Goal: Information Seeking & Learning: Check status

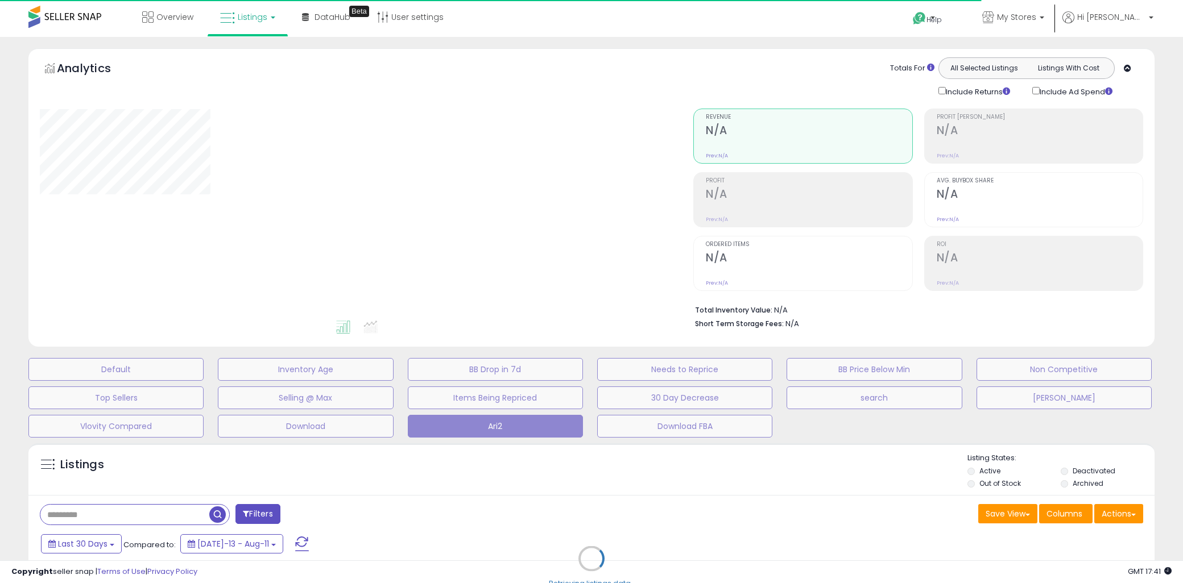
click at [178, 474] on div "Retrieving listings data.." at bounding box center [591, 567] width 1143 height 259
type input "***"
select select "**"
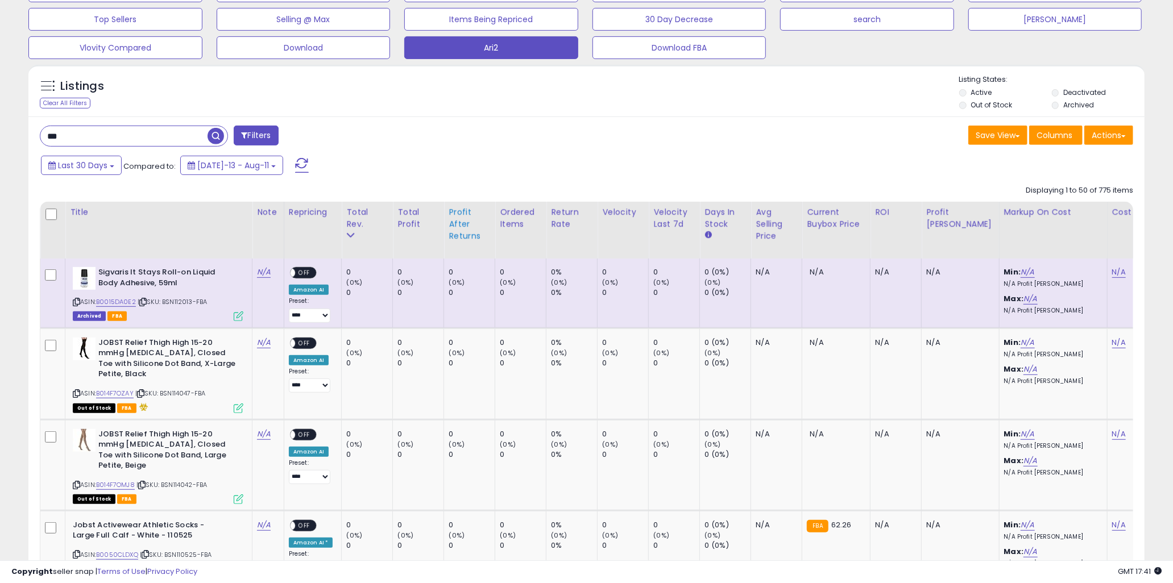
scroll to position [233, 647]
drag, startPoint x: 186, startPoint y: 269, endPoint x: 237, endPoint y: 288, distance: 53.8
click at [237, 288] on div "Sigvaris It Stays Roll-on Liquid Body Adhesive, 59ml" at bounding box center [158, 279] width 171 height 24
click at [123, 302] on link "B0015DA0E2" at bounding box center [116, 302] width 40 height 10
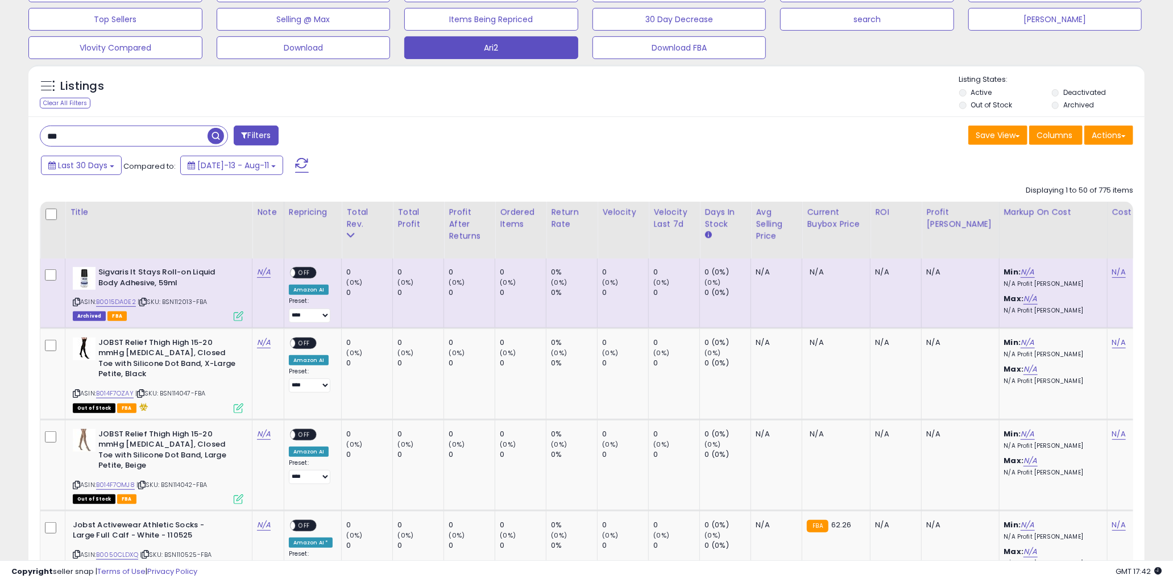
click at [200, 303] on span "| SKU: BSN112013-FBA" at bounding box center [172, 301] width 69 height 9
drag, startPoint x: 194, startPoint y: 300, endPoint x: 165, endPoint y: 303, distance: 29.2
click at [165, 303] on span "| SKU: BSN112013-FBA" at bounding box center [172, 301] width 69 height 9
copy span "BSN112013"
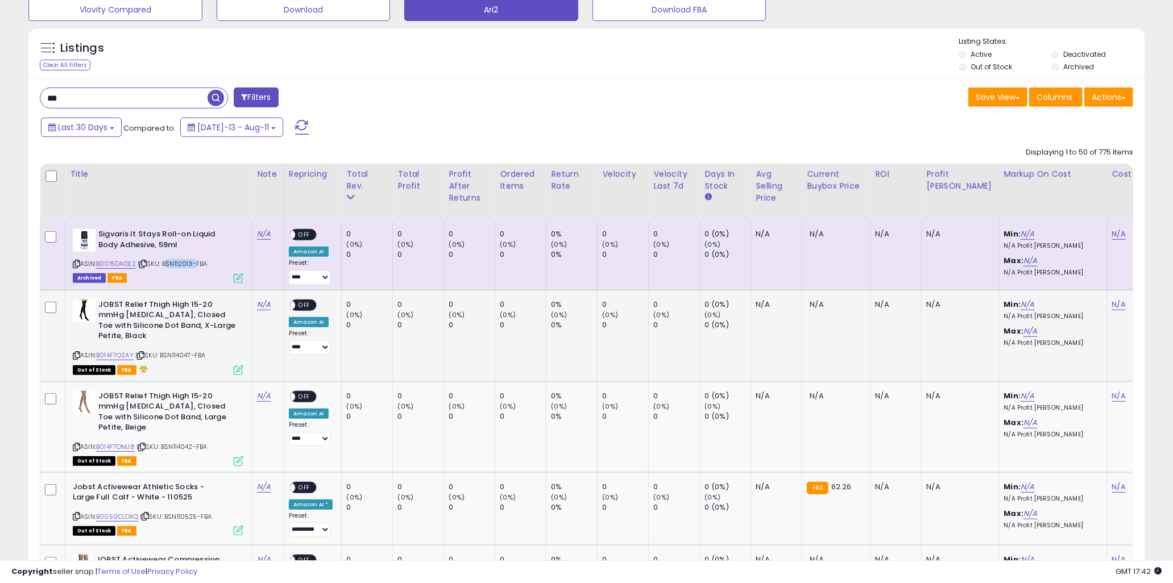
scroll to position [505, 0]
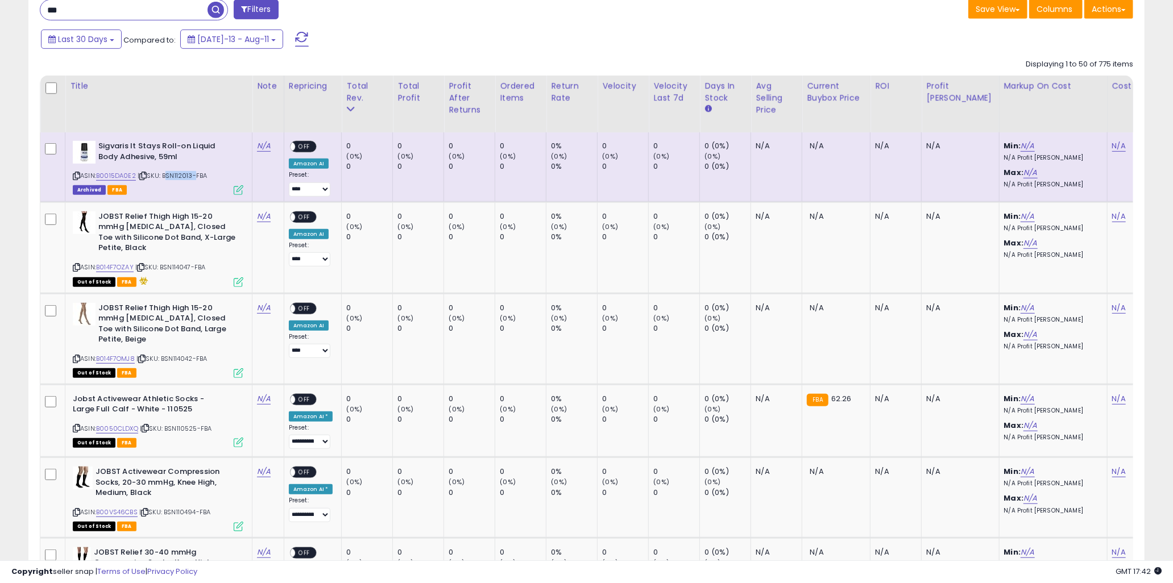
click at [194, 176] on span "| SKU: BSN112013-FBA" at bounding box center [172, 175] width 69 height 9
drag, startPoint x: 179, startPoint y: 174, endPoint x: 208, endPoint y: 175, distance: 28.4
click at [207, 175] on span "| SKU: BSN112013-FBA" at bounding box center [172, 175] width 69 height 9
drag, startPoint x: 180, startPoint y: 222, endPoint x: 209, endPoint y: 239, distance: 33.4
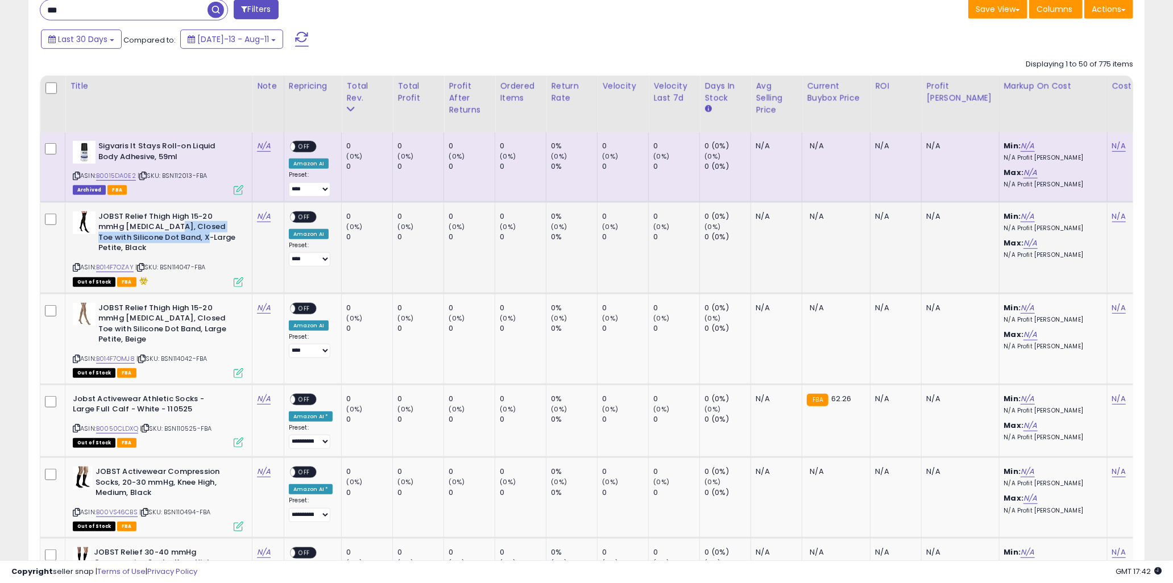
click at [209, 239] on b "JOBST Relief Thigh High 15-20 mmHg [MEDICAL_DATA], Closed Toe with Silicone Dot…" at bounding box center [167, 233] width 138 height 45
drag, startPoint x: 214, startPoint y: 240, endPoint x: 155, endPoint y: 223, distance: 62.1
click at [155, 223] on b "JOBST Relief Thigh High 15-20 mmHg [MEDICAL_DATA], Closed Toe with Silicone Dot…" at bounding box center [167, 233] width 138 height 45
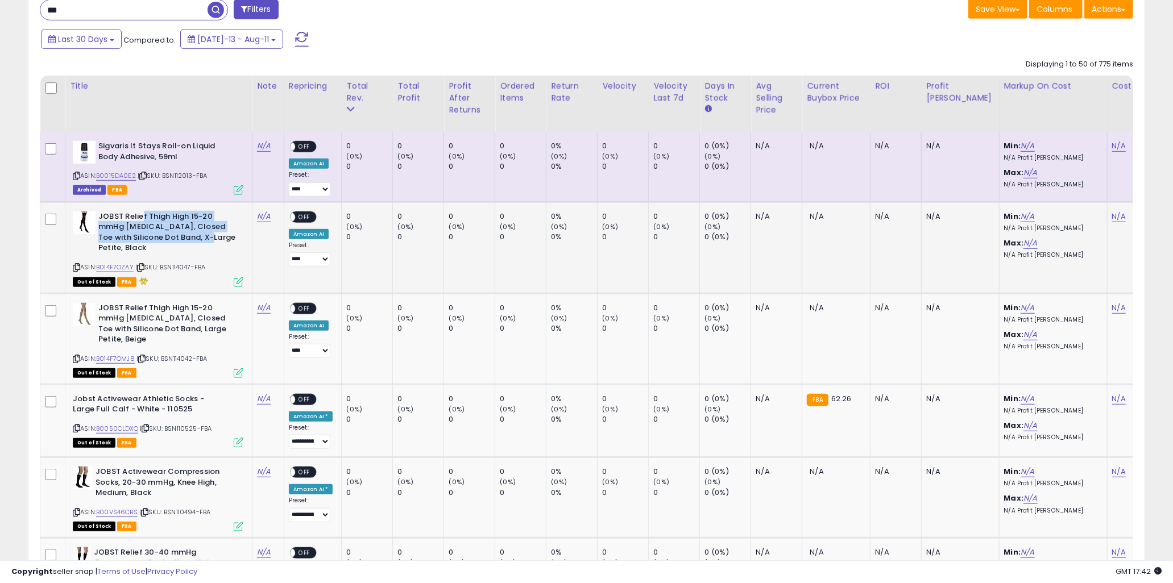
drag, startPoint x: 140, startPoint y: 220, endPoint x: 213, endPoint y: 237, distance: 74.6
click at [212, 237] on b "JOBST Relief Thigh High 15-20 mmHg [MEDICAL_DATA], Closed Toe with Silicone Dot…" at bounding box center [167, 233] width 138 height 45
click at [213, 237] on b "JOBST Relief Thigh High 15-20 mmHg [MEDICAL_DATA], Closed Toe with Silicone Dot…" at bounding box center [167, 233] width 138 height 45
drag, startPoint x: 216, startPoint y: 237, endPoint x: 123, endPoint y: 215, distance: 95.2
click at [123, 215] on b "JOBST Relief Thigh High 15-20 mmHg [MEDICAL_DATA], Closed Toe with Silicone Dot…" at bounding box center [167, 233] width 138 height 45
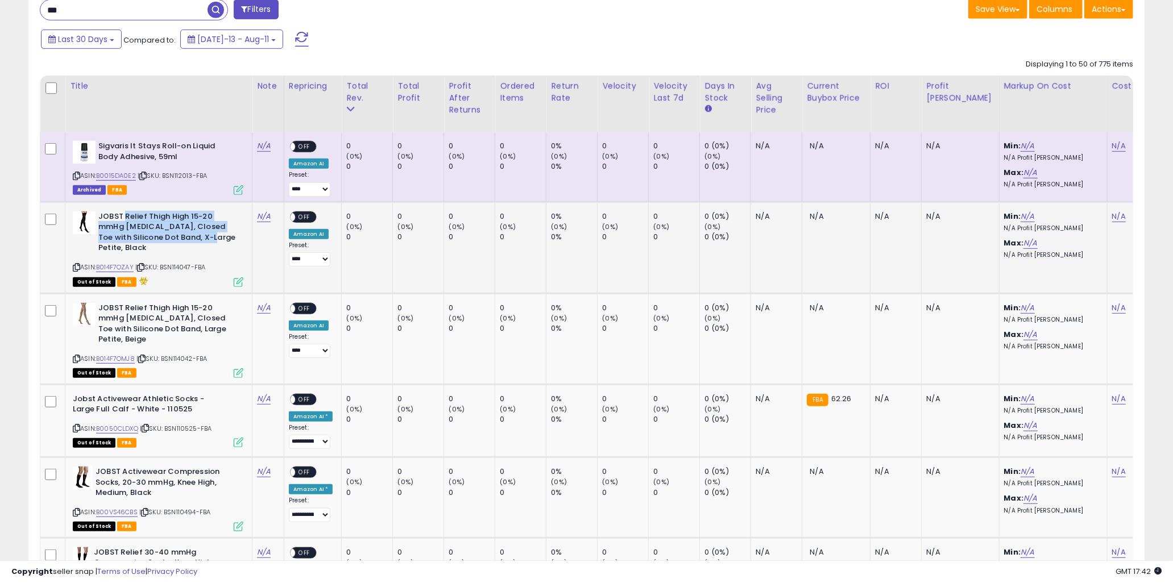
click at [123, 215] on b "JOBST Relief Thigh High 15-20 mmHg [MEDICAL_DATA], Closed Toe with Silicone Dot…" at bounding box center [167, 233] width 138 height 45
drag, startPoint x: 118, startPoint y: 216, endPoint x: 208, endPoint y: 232, distance: 91.2
click at [208, 232] on b "JOBST Relief Thigh High 15-20 mmHg [MEDICAL_DATA], Closed Toe with Silicone Dot…" at bounding box center [167, 233] width 138 height 45
click at [403, 236] on div "0" at bounding box center [420, 237] width 46 height 10
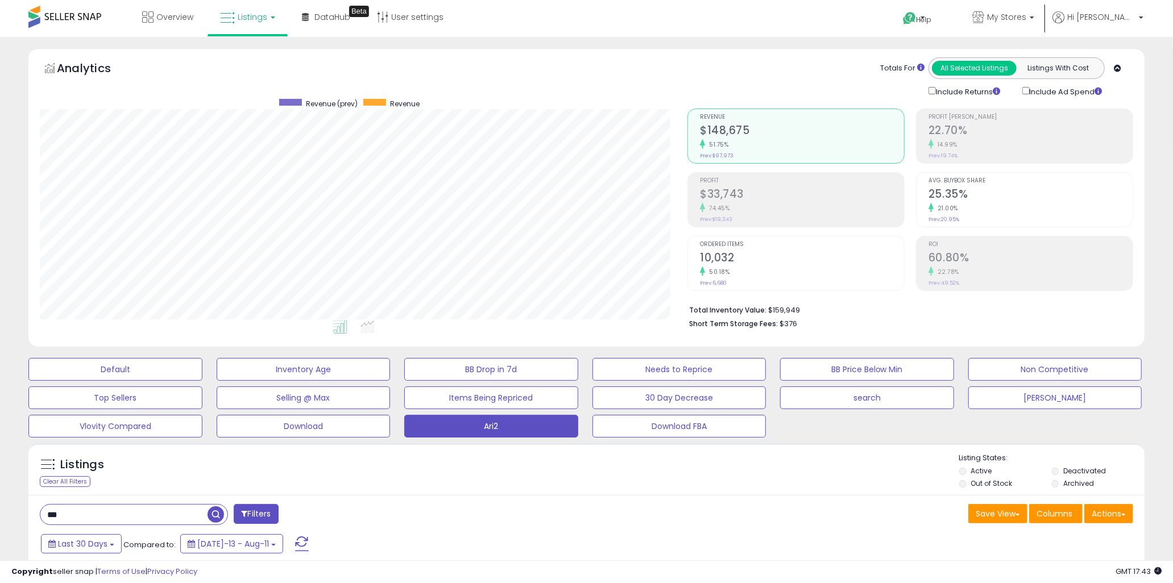
scroll to position [252, 0]
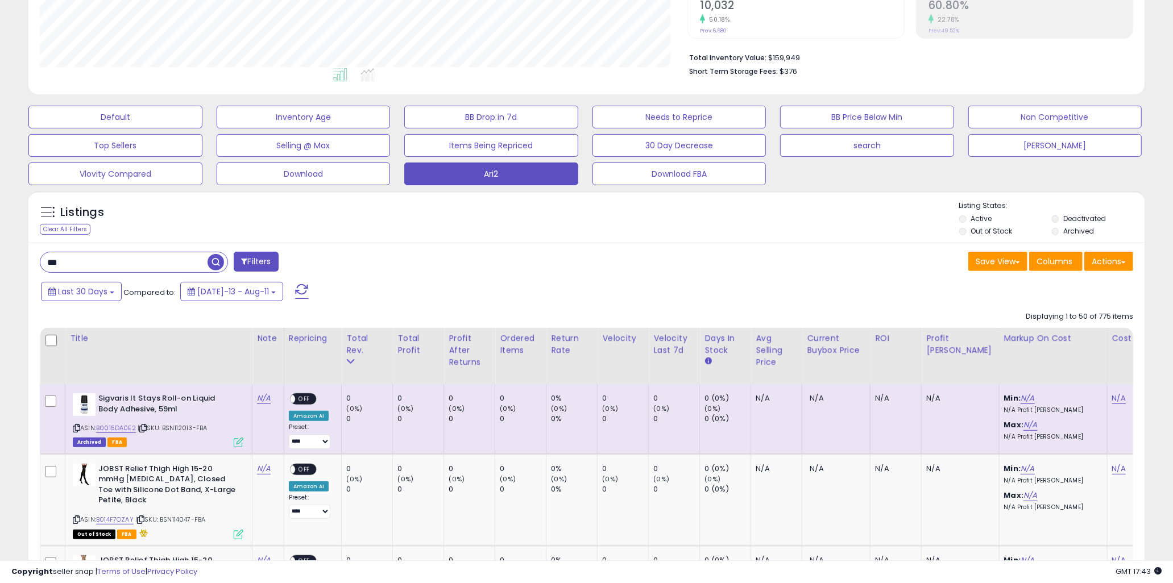
click at [92, 265] on input "***" at bounding box center [123, 262] width 167 height 20
click at [92, 265] on input "***" at bounding box center [177, 262] width 275 height 20
click at [357, 339] on div "Total Rev." at bounding box center [367, 345] width 42 height 24
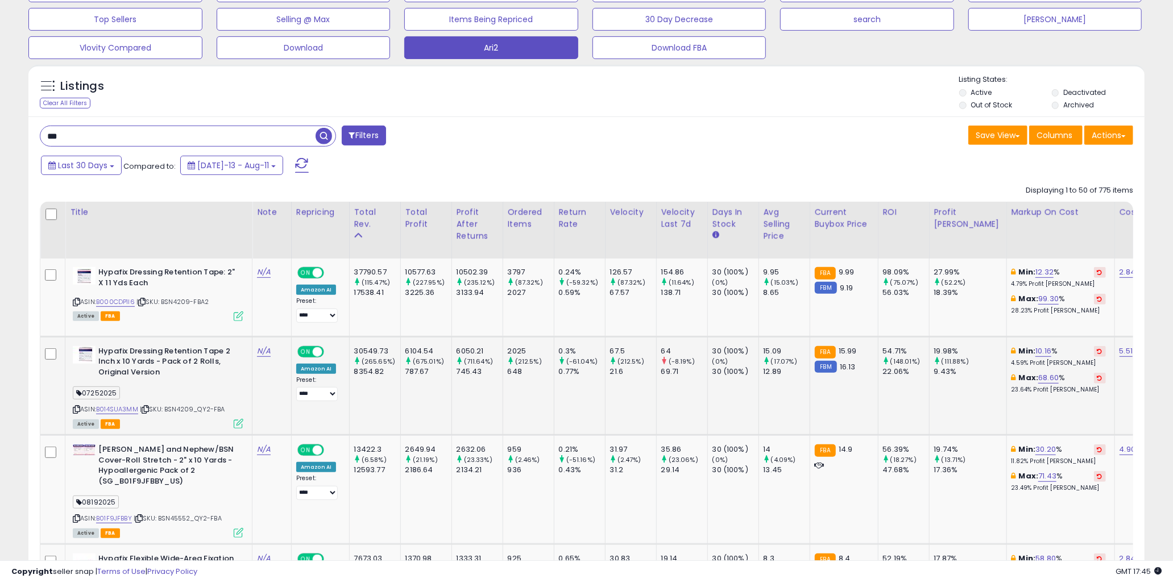
scroll to position [505, 0]
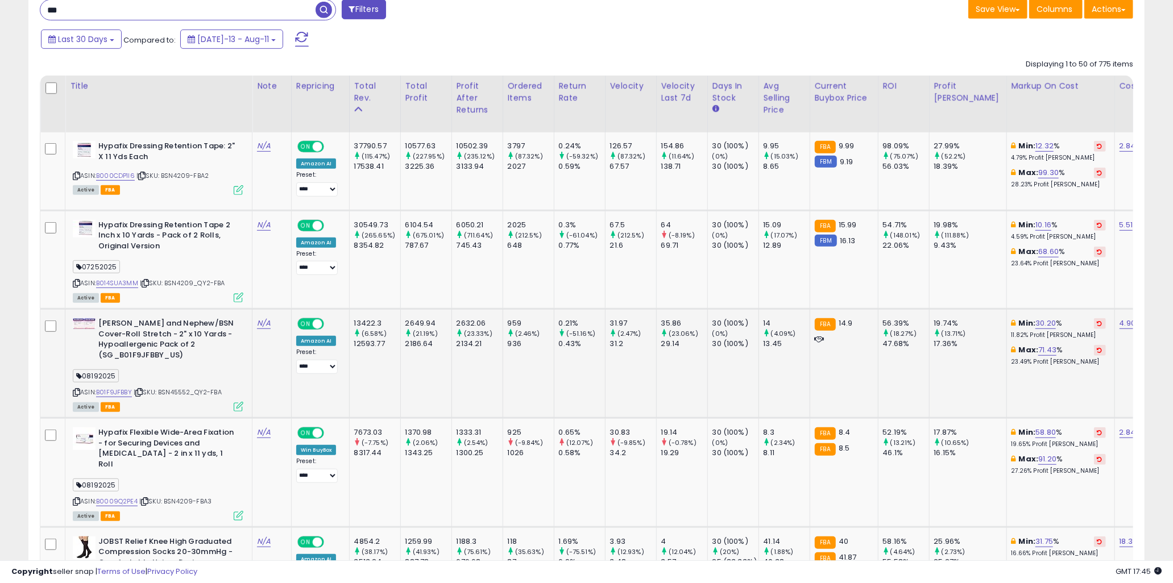
click at [154, 338] on b "[PERSON_NAME] and Nephew/BSN Cover-Roll Stretch - 2" x 10 Yards - Hypoallergeni…" at bounding box center [167, 340] width 138 height 45
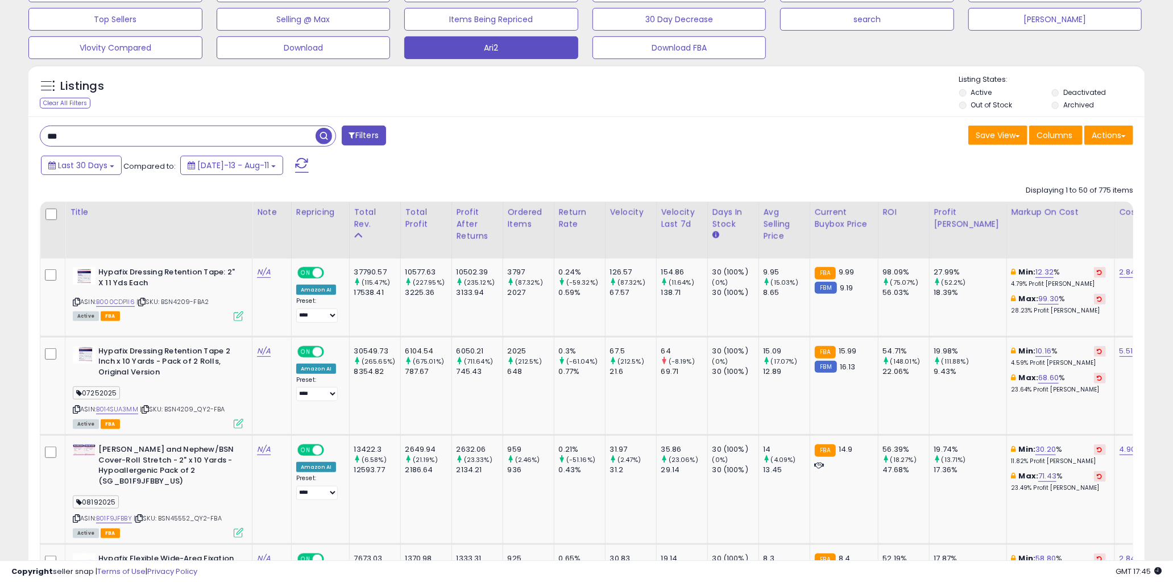
drag, startPoint x: 127, startPoint y: 128, endPoint x: 30, endPoint y: 138, distance: 97.7
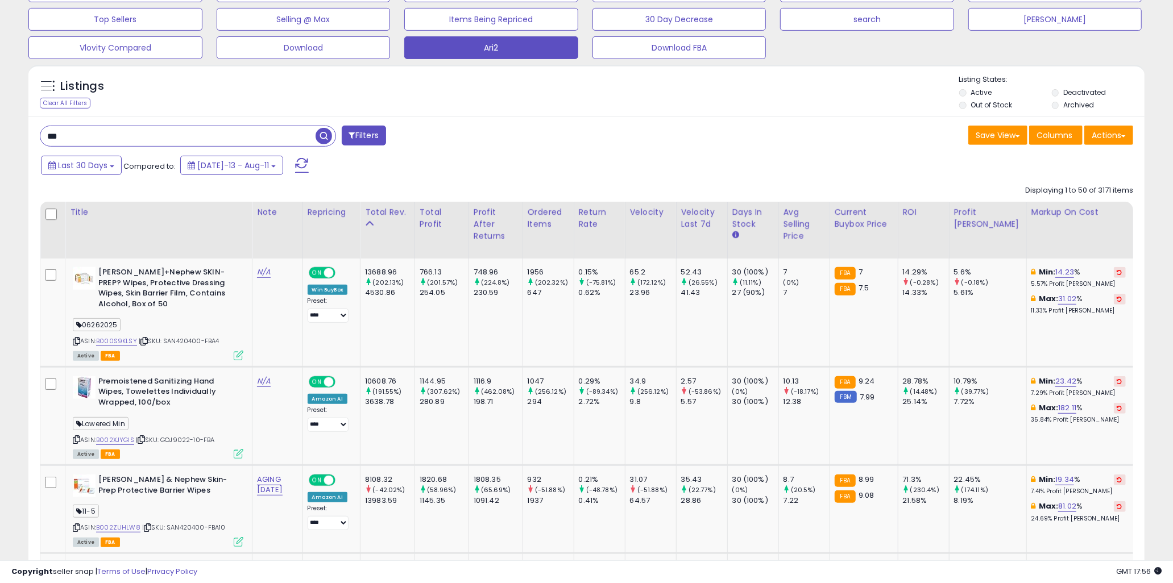
click at [200, 140] on input "***" at bounding box center [177, 136] width 275 height 20
click at [566, 146] on div "*** Filters" at bounding box center [308, 137] width 555 height 23
click at [531, 141] on div "*** Filters" at bounding box center [308, 137] width 555 height 23
drag, startPoint x: 182, startPoint y: 282, endPoint x: 205, endPoint y: 294, distance: 26.0
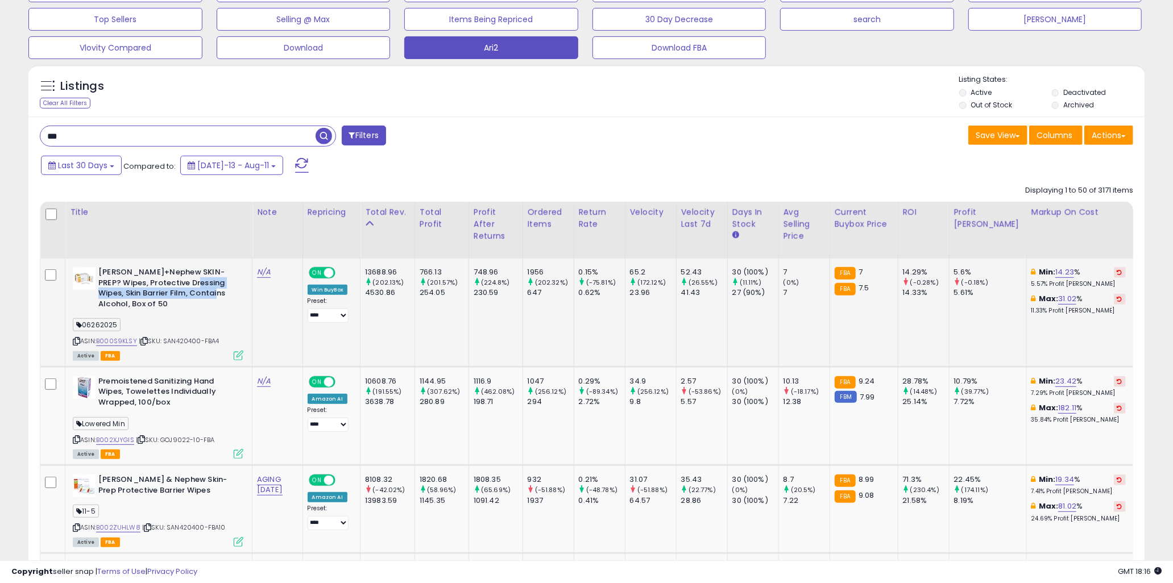
click at [205, 294] on b "[PERSON_NAME]+Nephew SKIN-PREP? Wipes, Protective Dressing Wipes, Skin Barrier …" at bounding box center [167, 289] width 138 height 45
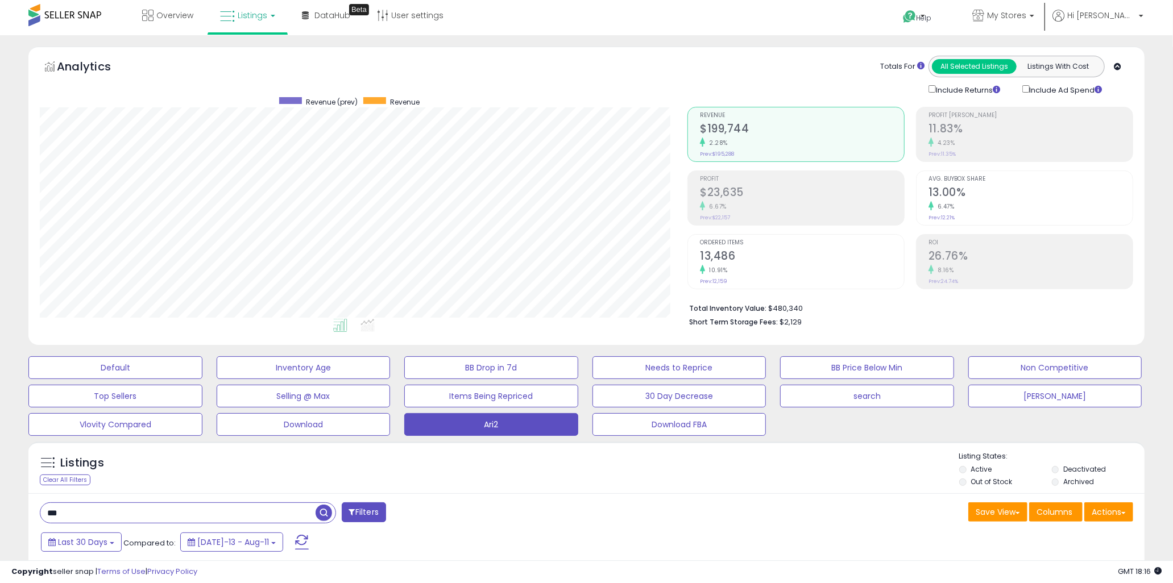
scroll to position [252, 0]
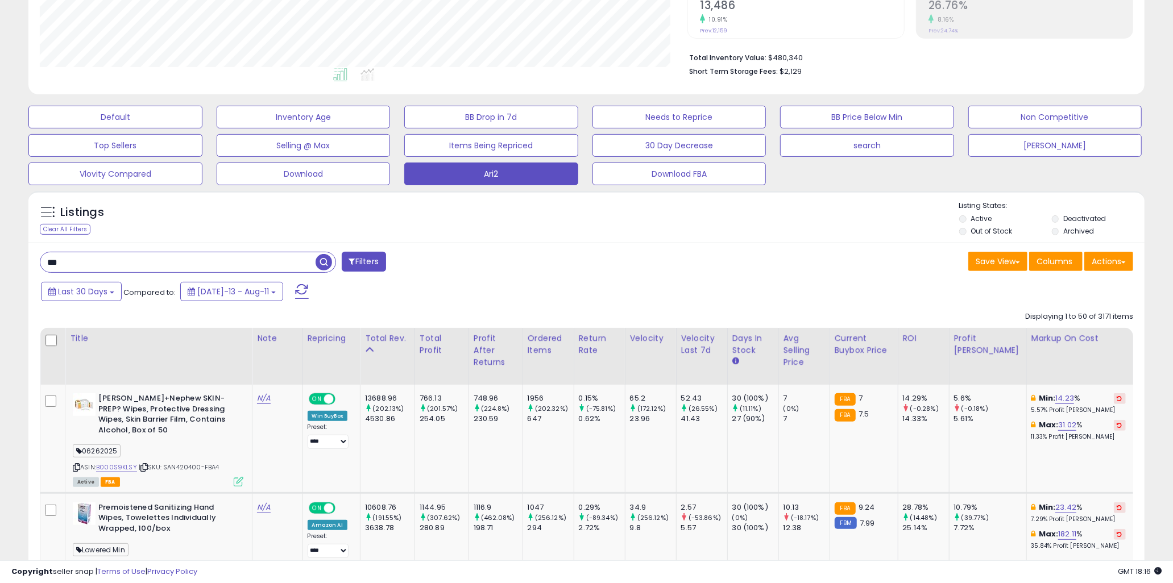
click at [122, 264] on input "***" at bounding box center [177, 262] width 275 height 20
type input "*******"
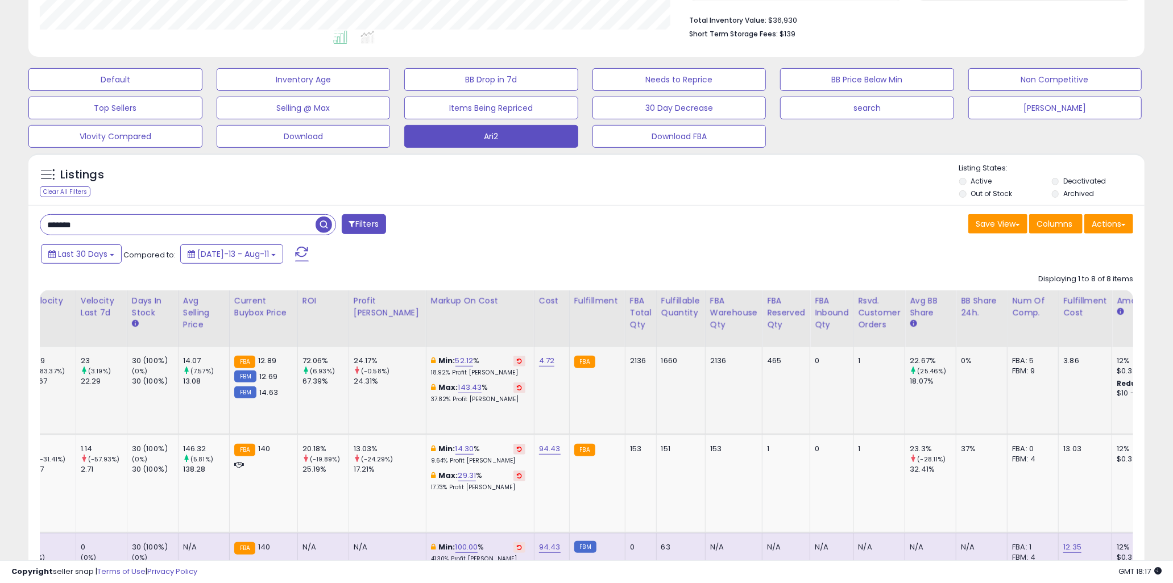
scroll to position [0, 0]
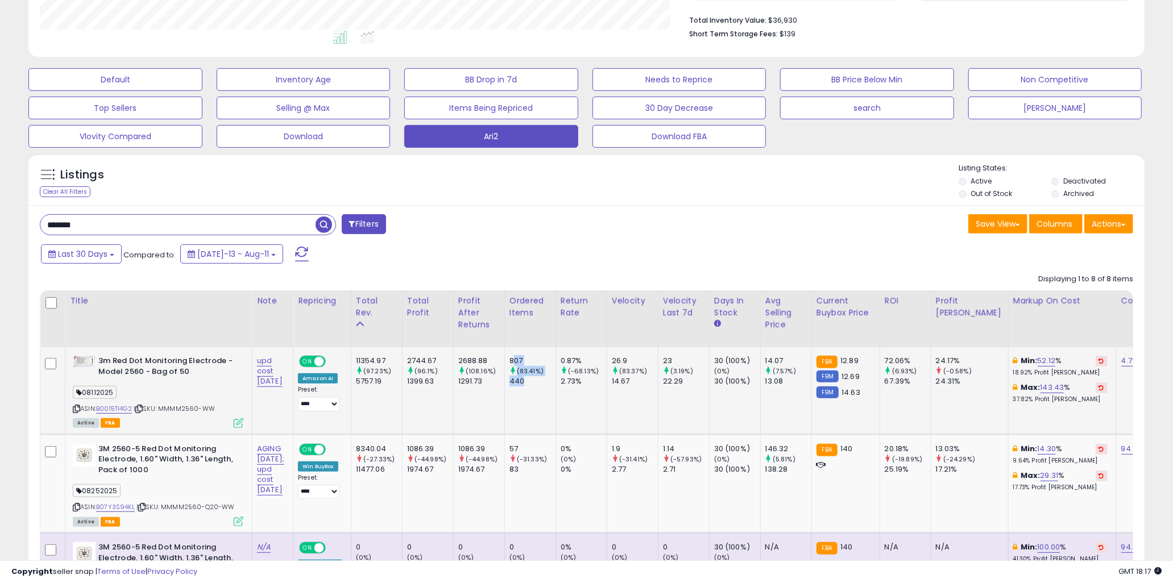
drag, startPoint x: 532, startPoint y: 363, endPoint x: 564, endPoint y: 383, distance: 37.8
click at [547, 383] on div "807 (83.41%) 440" at bounding box center [528, 371] width 38 height 31
click at [555, 383] on div "440" at bounding box center [532, 381] width 46 height 10
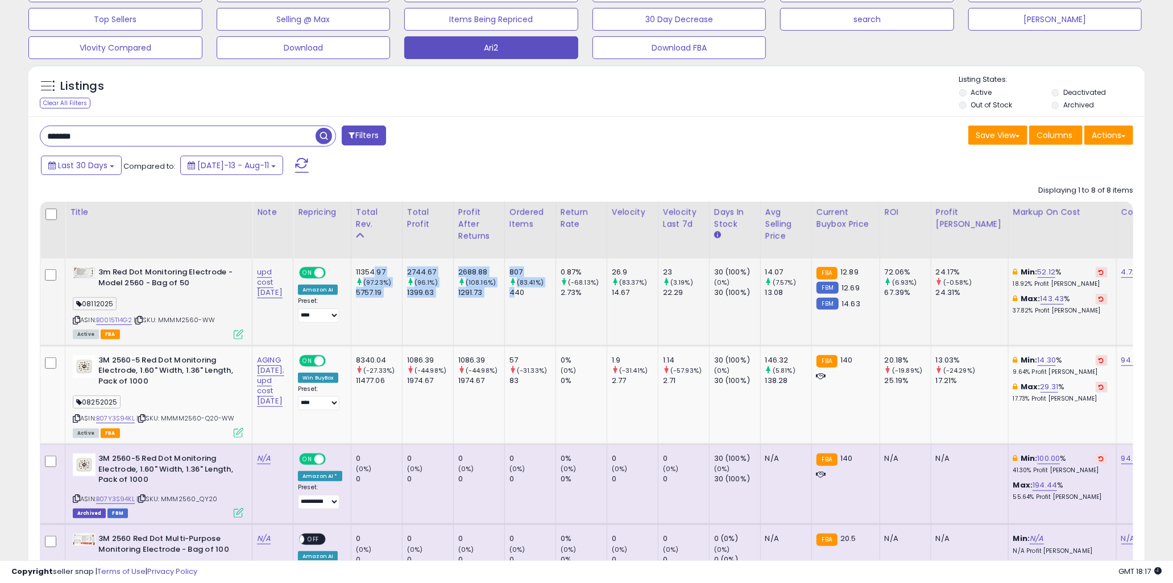
drag, startPoint x: 397, startPoint y: 270, endPoint x: 530, endPoint y: 302, distance: 136.9
click at [530, 302] on td "807 (83.41%) 440" at bounding box center [529, 302] width 51 height 87
drag, startPoint x: 532, startPoint y: 294, endPoint x: 387, endPoint y: 273, distance: 146.0
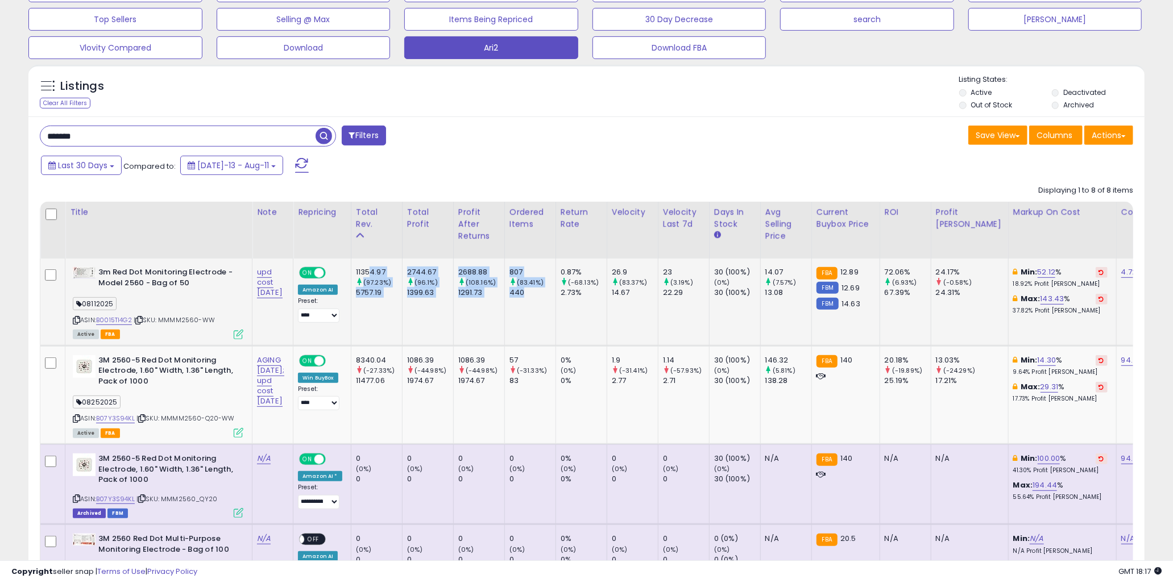
click at [387, 273] on div "11354.97" at bounding box center [379, 272] width 46 height 10
drag, startPoint x: 377, startPoint y: 273, endPoint x: 624, endPoint y: 315, distance: 250.9
click at [624, 315] on td "26.9 (83.37%) 14.67" at bounding box center [632, 302] width 51 height 87
drag, startPoint x: 641, startPoint y: 292, endPoint x: 384, endPoint y: 265, distance: 258.3
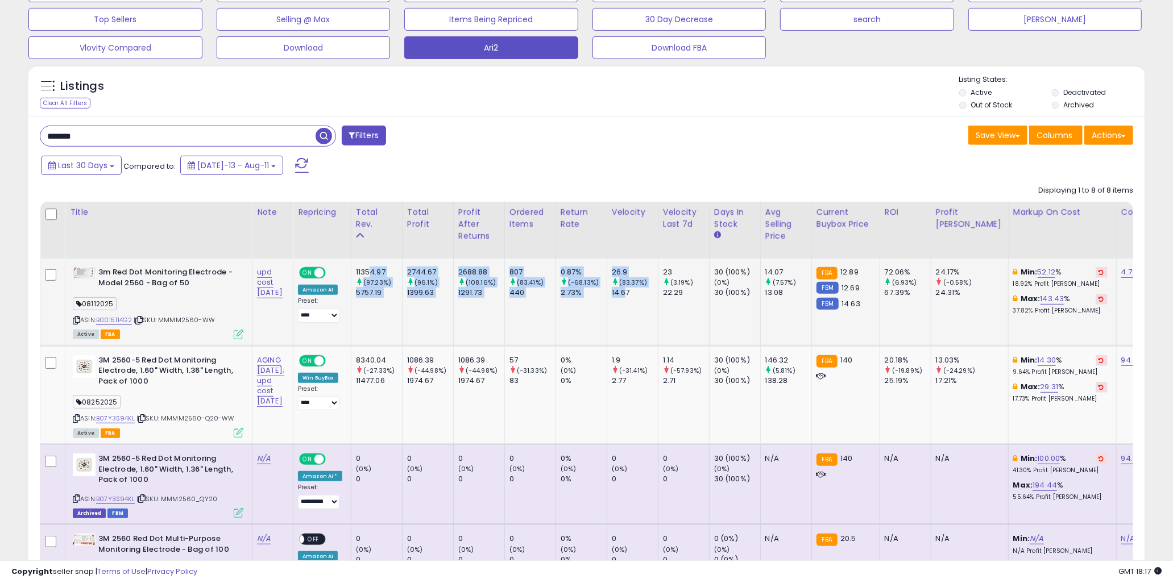
click at [384, 265] on td "11354.97 (97.23%) 5757.19" at bounding box center [376, 302] width 51 height 87
drag, startPoint x: 382, startPoint y: 268, endPoint x: 677, endPoint y: 305, distance: 296.9
